Goal: Information Seeking & Learning: Learn about a topic

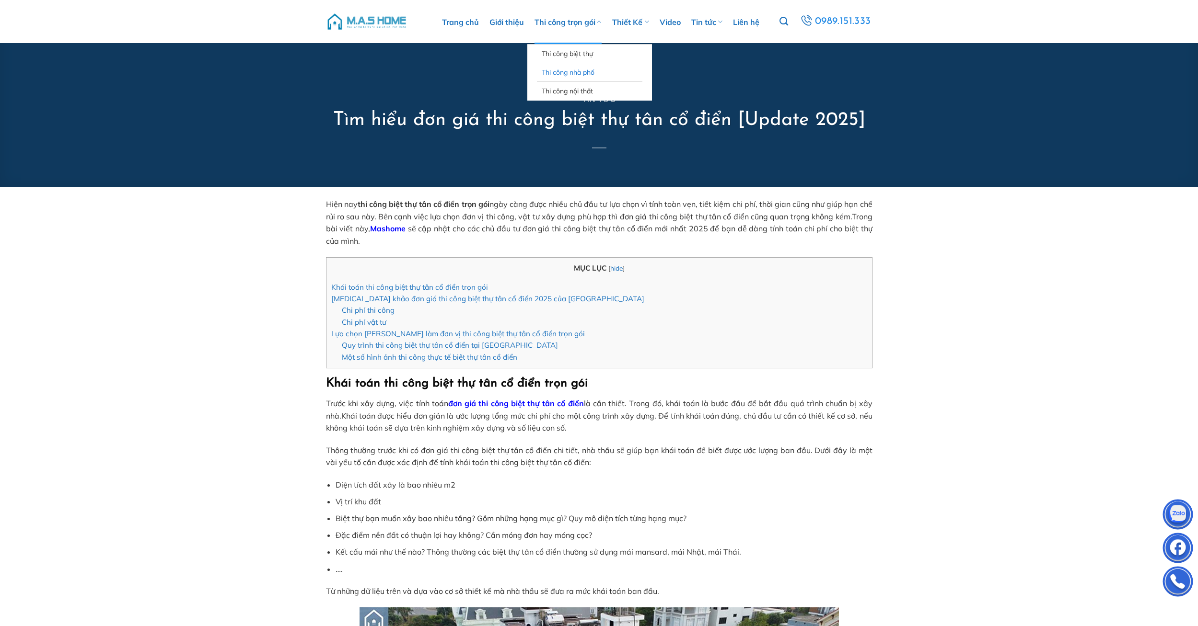
click at [577, 70] on link "Thi công nhà phố" at bounding box center [590, 72] width 96 height 18
click at [590, 54] on link "Thi công biệt thự" at bounding box center [590, 54] width 96 height 18
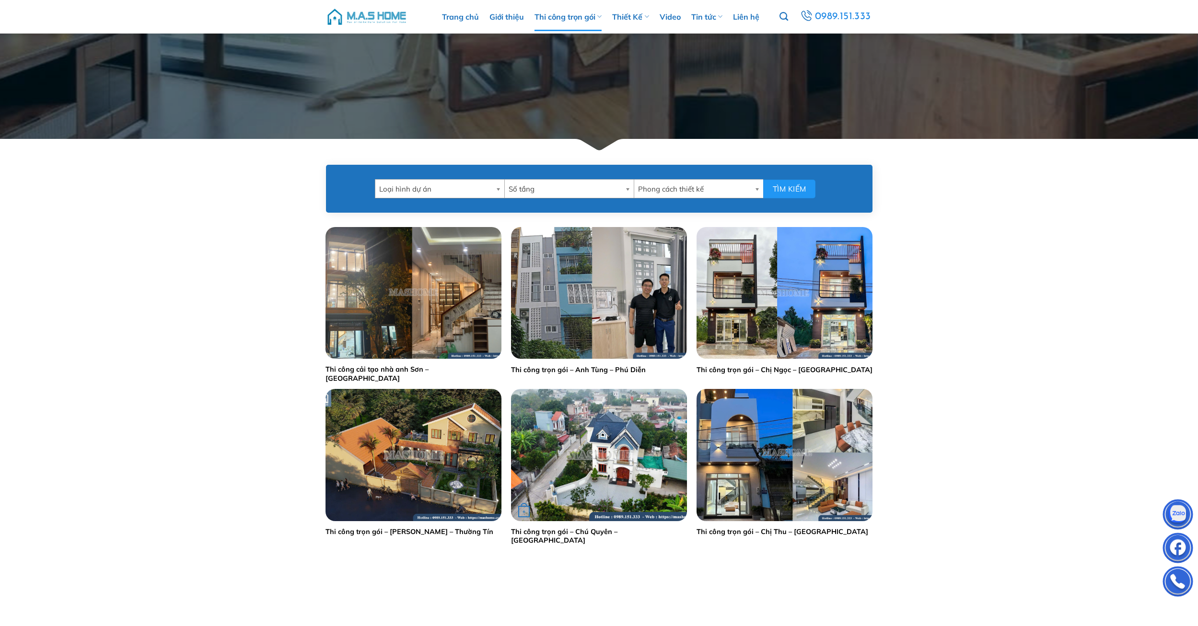
scroll to position [336, 0]
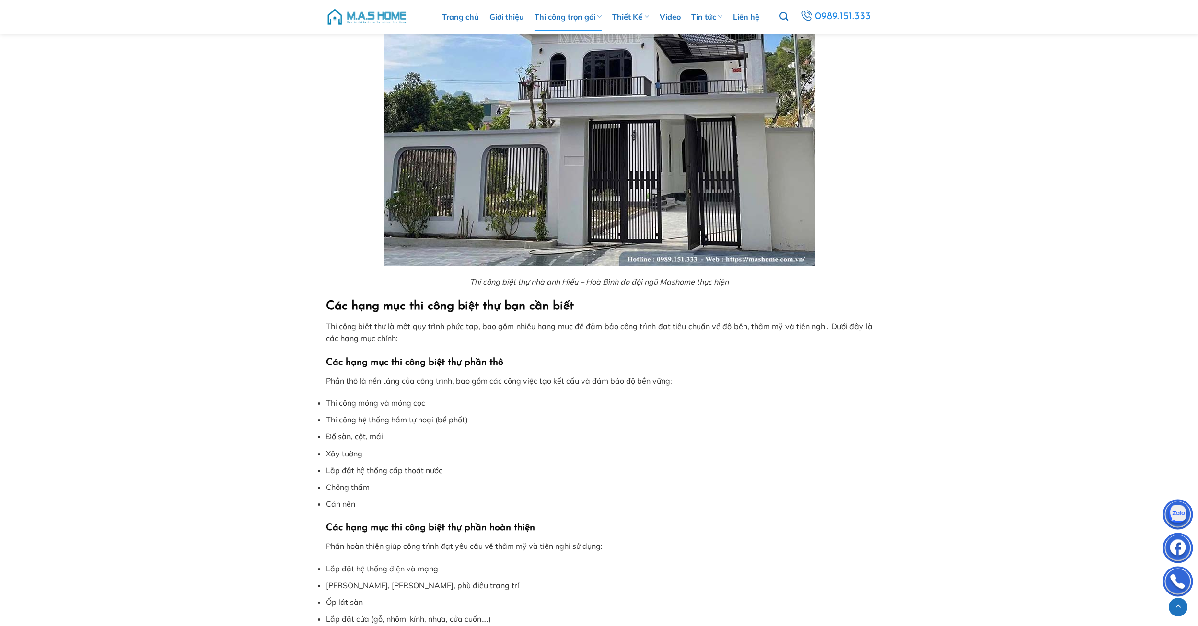
scroll to position [2349, 0]
